Goal: Check status: Check status

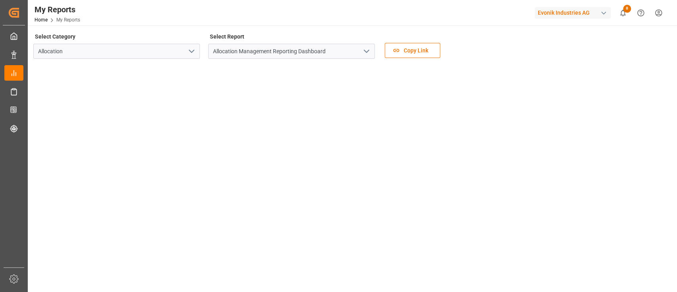
scroll to position [74, 0]
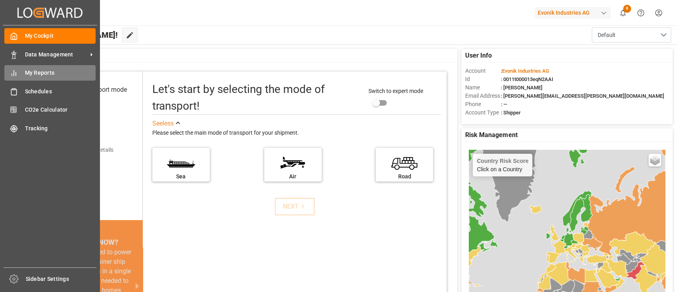
click at [35, 71] on span "My Reports" at bounding box center [60, 73] width 71 height 8
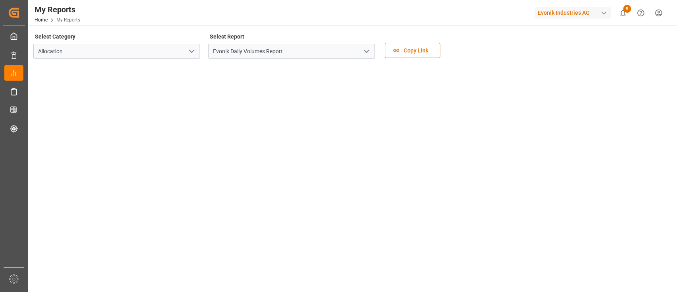
click at [363, 51] on icon "open menu" at bounding box center [367, 51] width 10 height 10
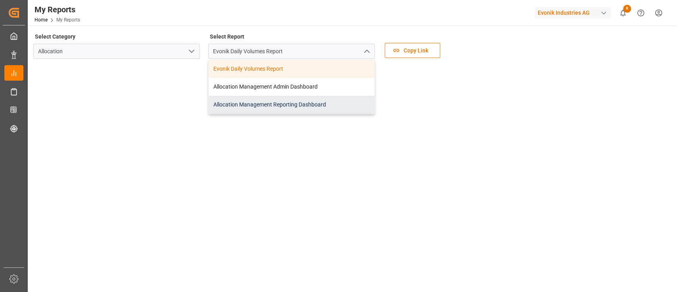
click at [269, 103] on div "Allocation Management Reporting Dashboard" at bounding box center [292, 105] width 166 height 18
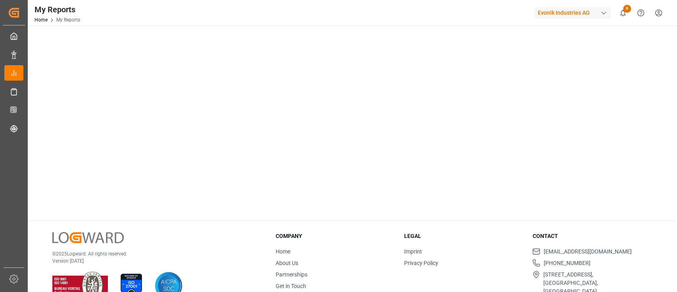
scroll to position [187, 0]
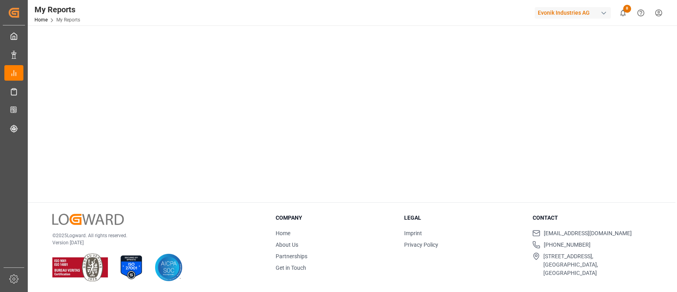
click at [154, 197] on div "Select Category Allocation Select Report Allocation Management Reporting Dashbo…" at bounding box center [352, 65] width 648 height 454
